Goal: Complete application form

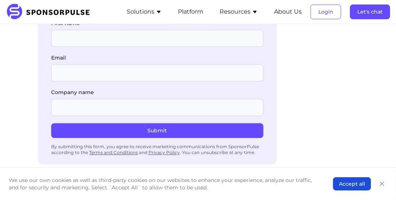
scroll to position [1284, 0]
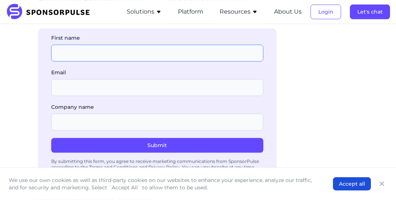
click at [96, 45] on input "First name" at bounding box center [157, 53] width 212 height 17
type input "f"
type input "p"
type input "Protea"
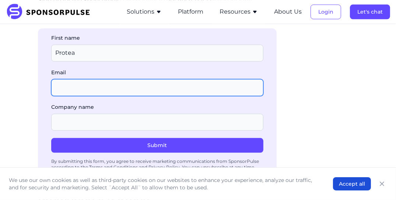
click at [84, 83] on input "Email" at bounding box center [157, 87] width 212 height 17
type input "[EMAIL_ADDRESS][DOMAIN_NAME]"
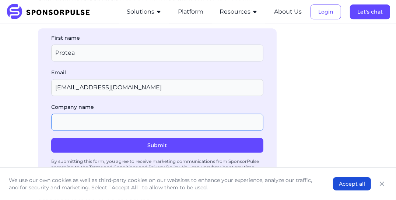
click at [89, 115] on input "Company name" at bounding box center [157, 122] width 212 height 17
type input "D"
click at [83, 114] on input "Company name" at bounding box center [157, 122] width 212 height 17
type input "Babylove Africa Sales and Distribution"
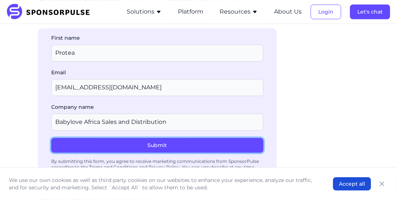
click at [151, 139] on button "Submit" at bounding box center [157, 145] width 212 height 15
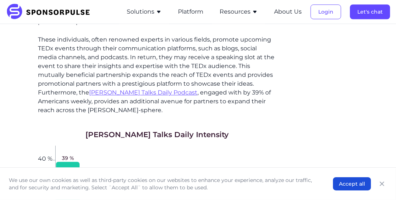
scroll to position [1475, 0]
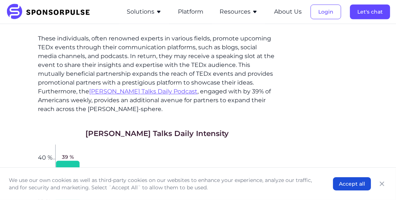
click at [123, 88] on link "[PERSON_NAME] Talks Daily Podcast" at bounding box center [143, 91] width 108 height 7
